Goal: Task Accomplishment & Management: Manage account settings

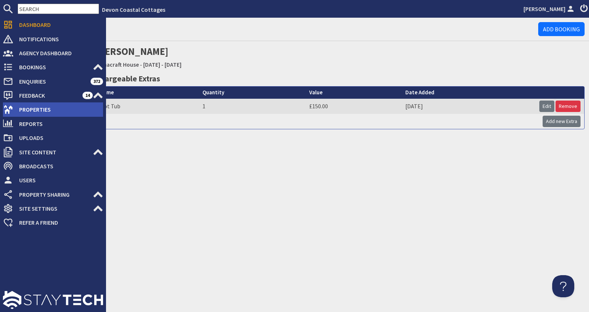
click at [35, 107] on span "Properties" at bounding box center [58, 109] width 90 height 12
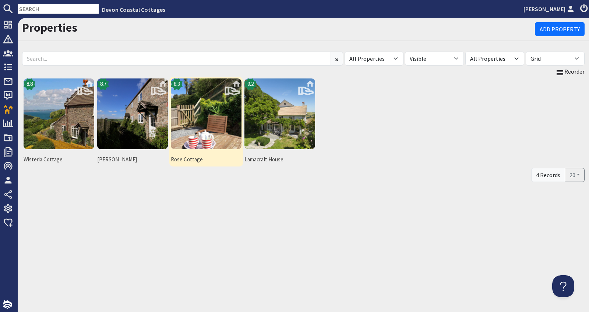
click at [198, 138] on img at bounding box center [206, 113] width 71 height 71
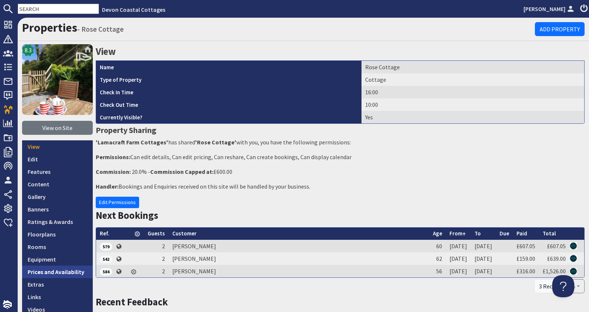
click at [55, 274] on link "Prices and Availability" at bounding box center [57, 271] width 71 height 13
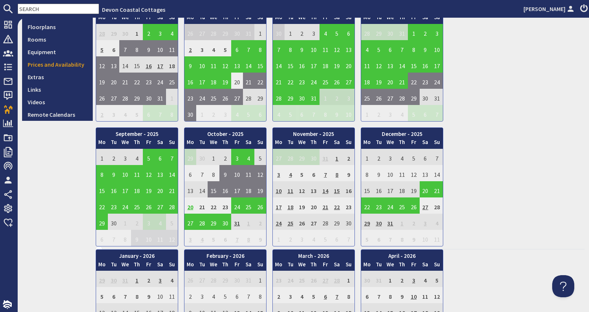
scroll to position [209, 0]
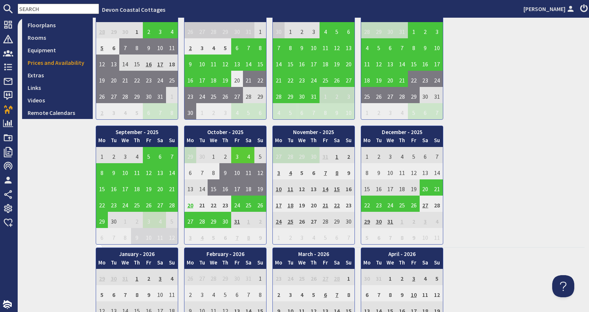
click at [239, 152] on td "3" at bounding box center [237, 155] width 12 height 16
click at [235, 185] on link "View booking" at bounding box center [238, 185] width 38 height 8
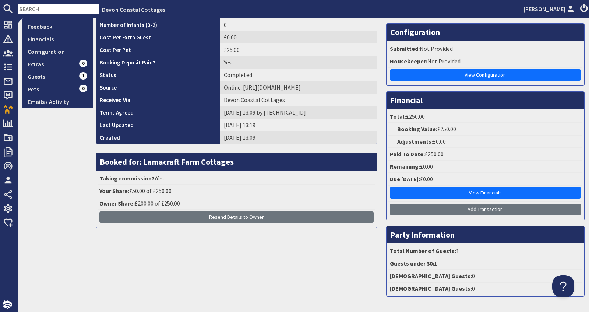
scroll to position [165, 0]
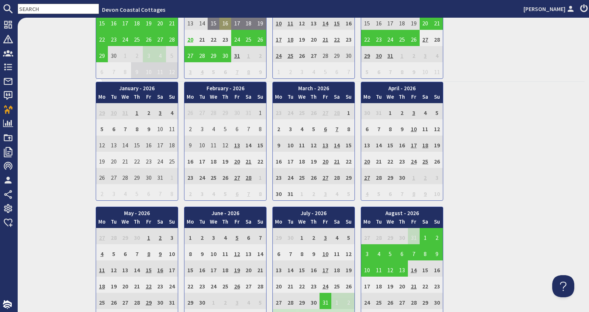
scroll to position [430, 0]
